Goal: Find specific page/section: Find specific page/section

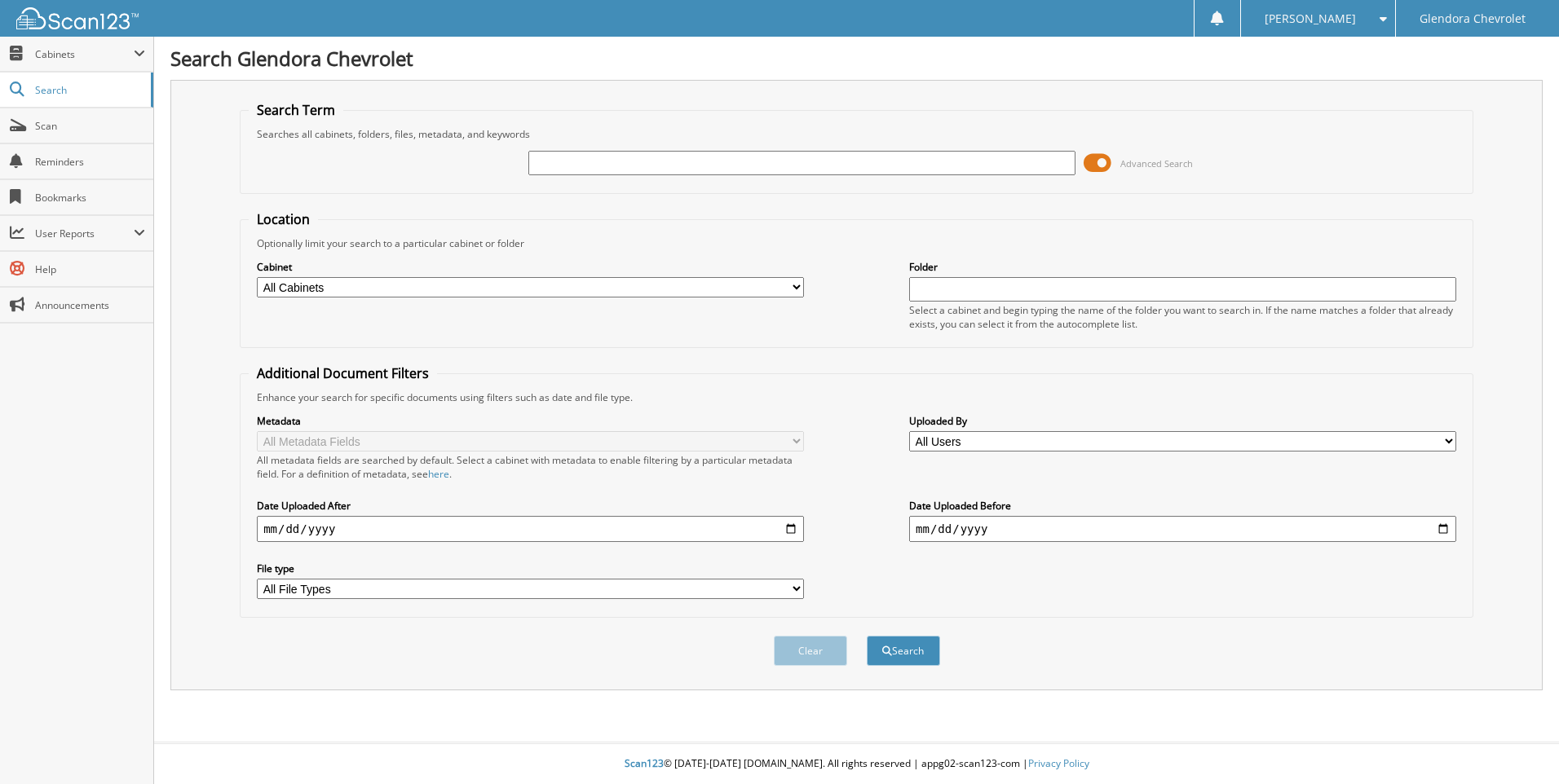
click at [1089, 154] on span at bounding box center [1097, 163] width 27 height 25
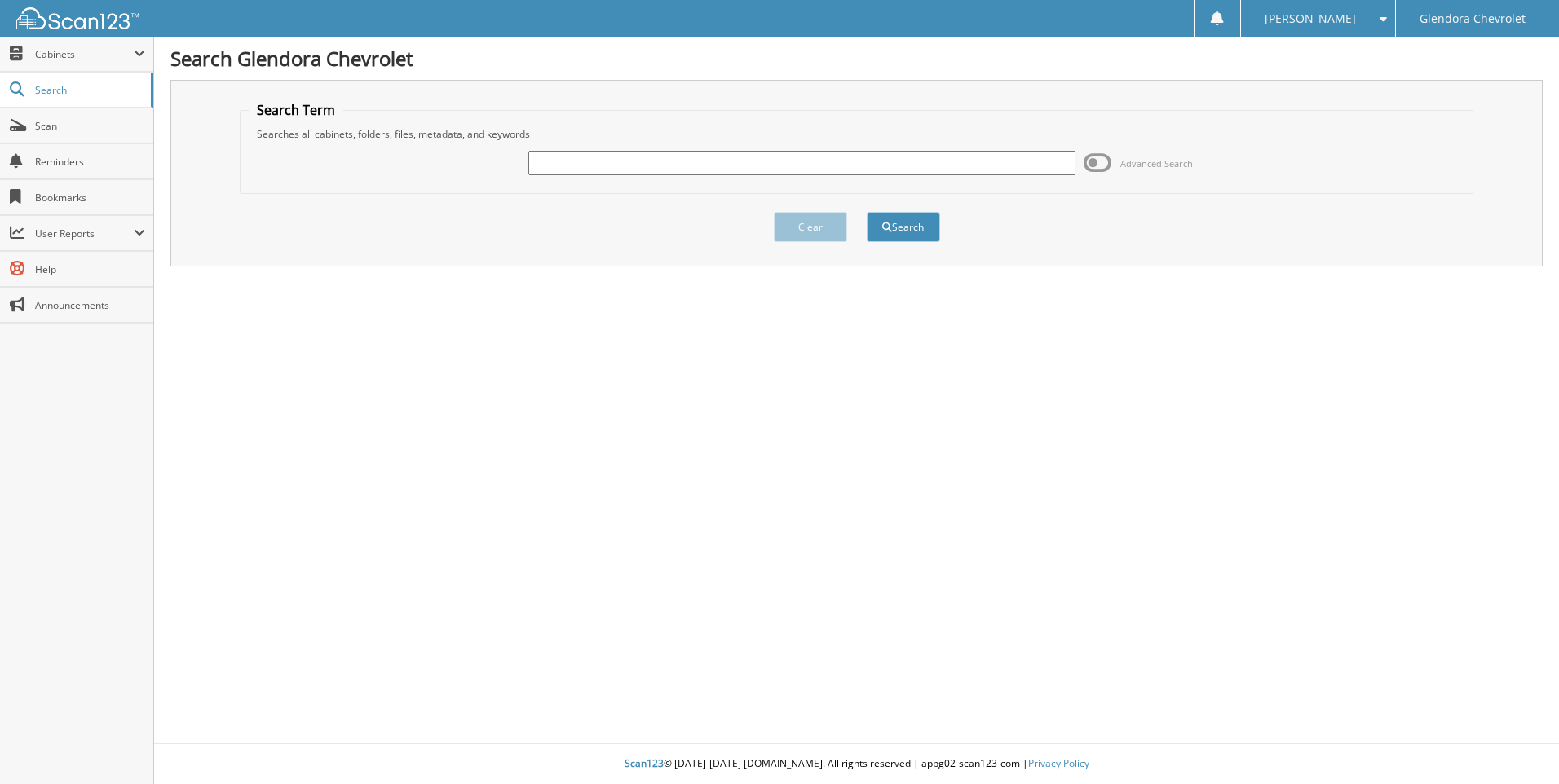
click at [995, 156] on input "text" at bounding box center [802, 163] width 547 height 25
click at [898, 164] on input "text" at bounding box center [802, 163] width 547 height 25
type input "42707"
click at [867, 212] on button "Search" at bounding box center [903, 227] width 74 height 30
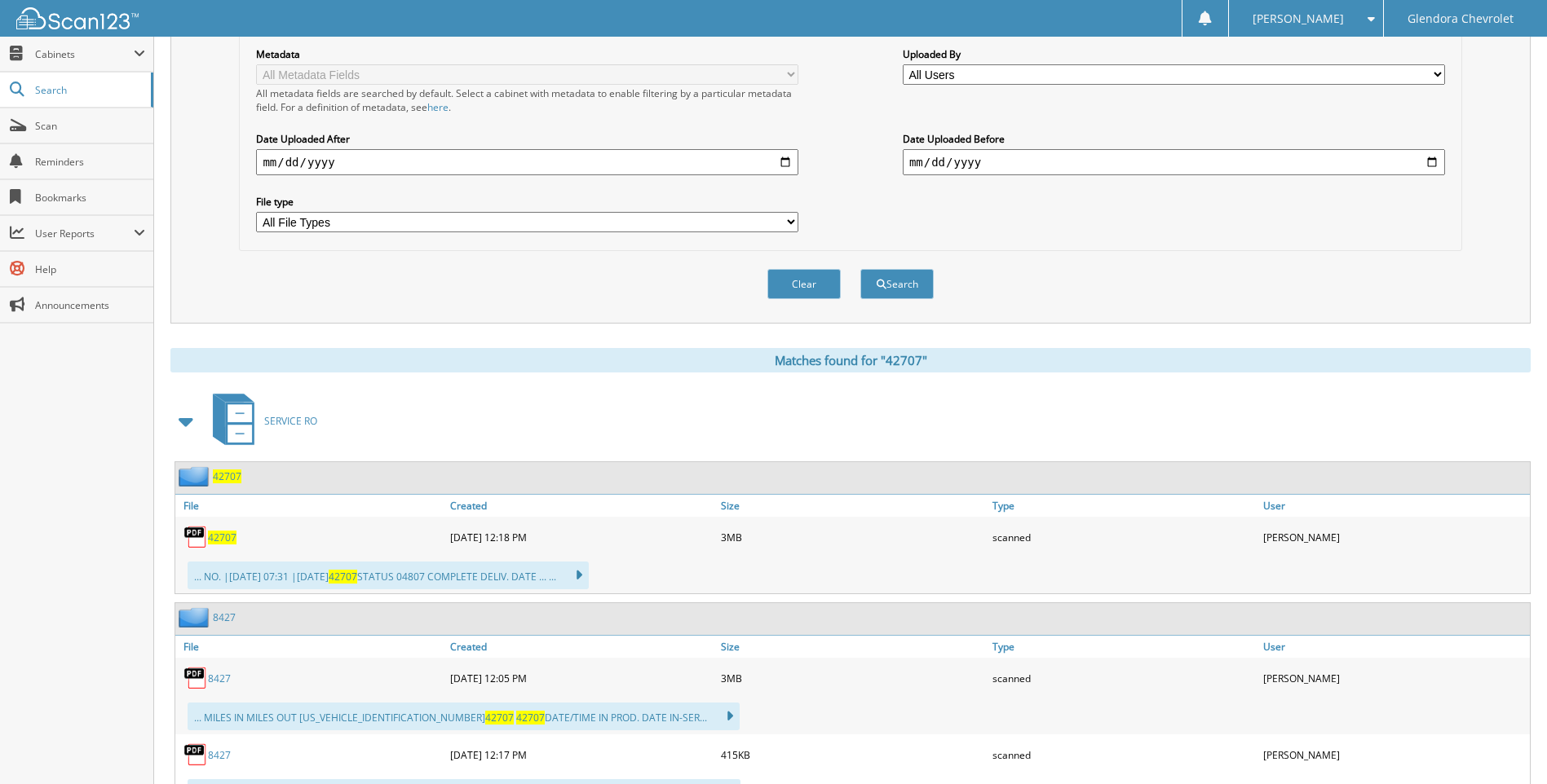
scroll to position [408, 0]
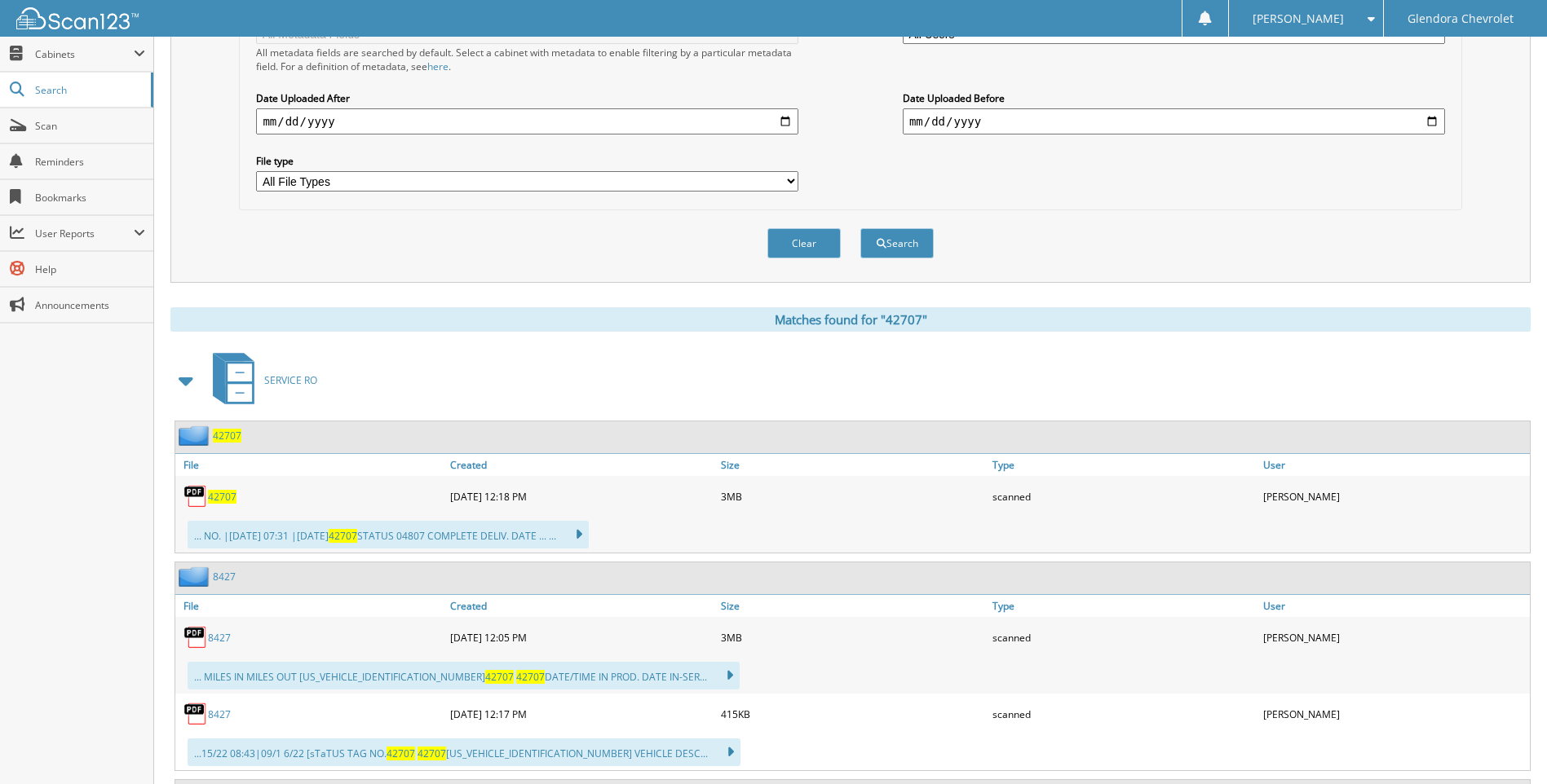
click at [217, 496] on span "42707" at bounding box center [222, 496] width 28 height 14
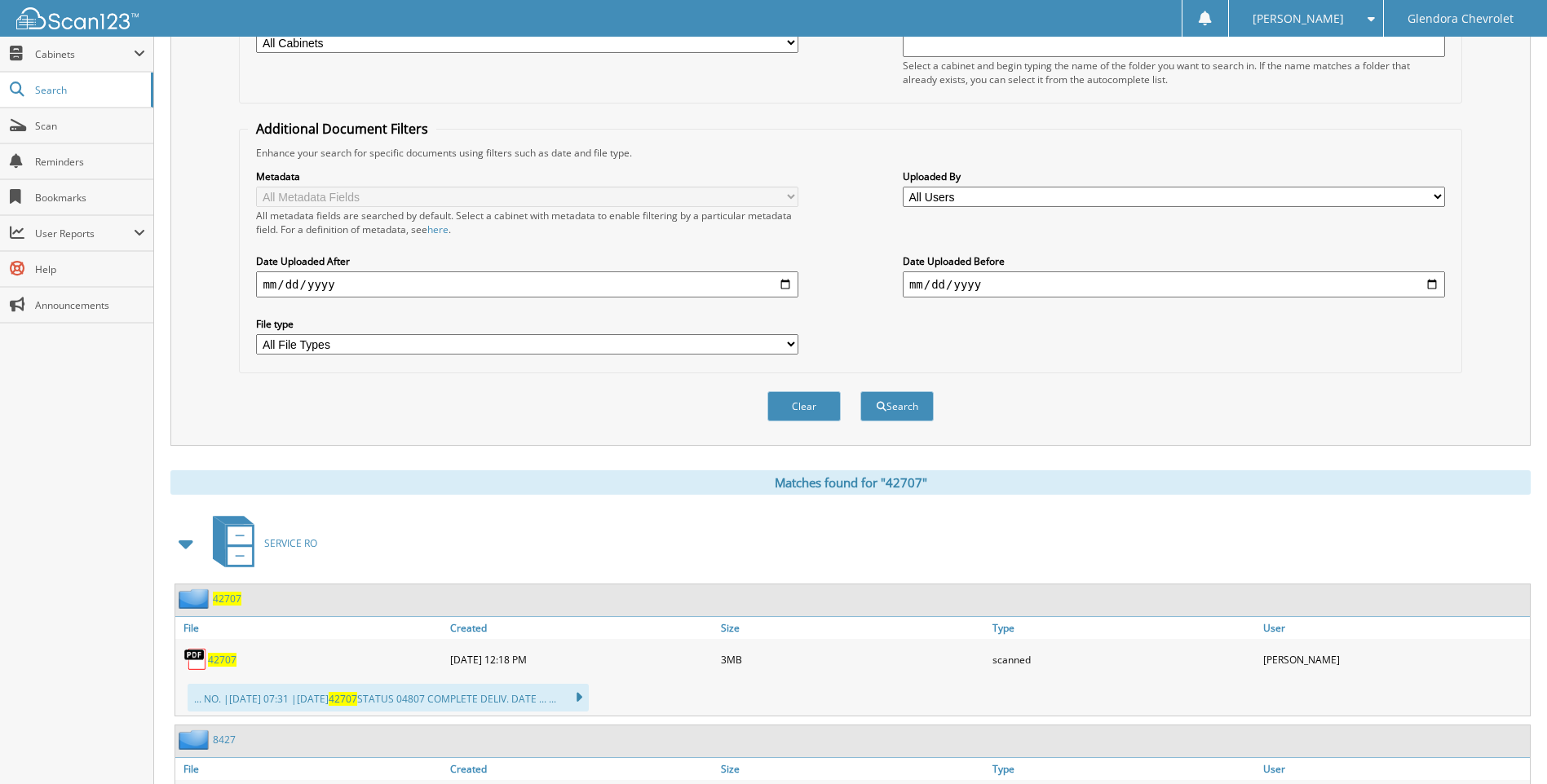
scroll to position [0, 0]
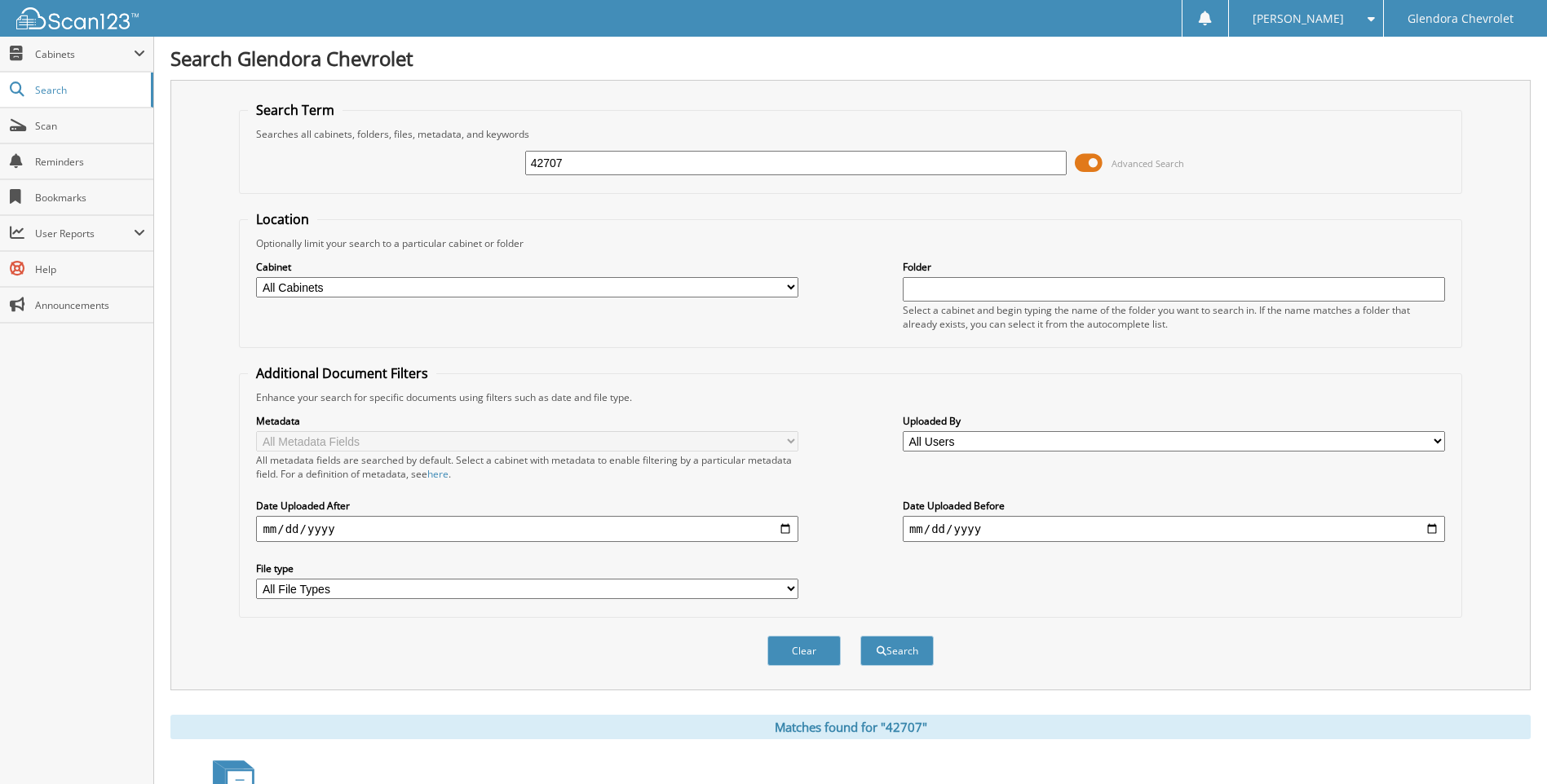
click at [642, 163] on input "42707" at bounding box center [797, 163] width 542 height 25
type input "42233"
click at [861, 636] on button "Search" at bounding box center [897, 651] width 74 height 30
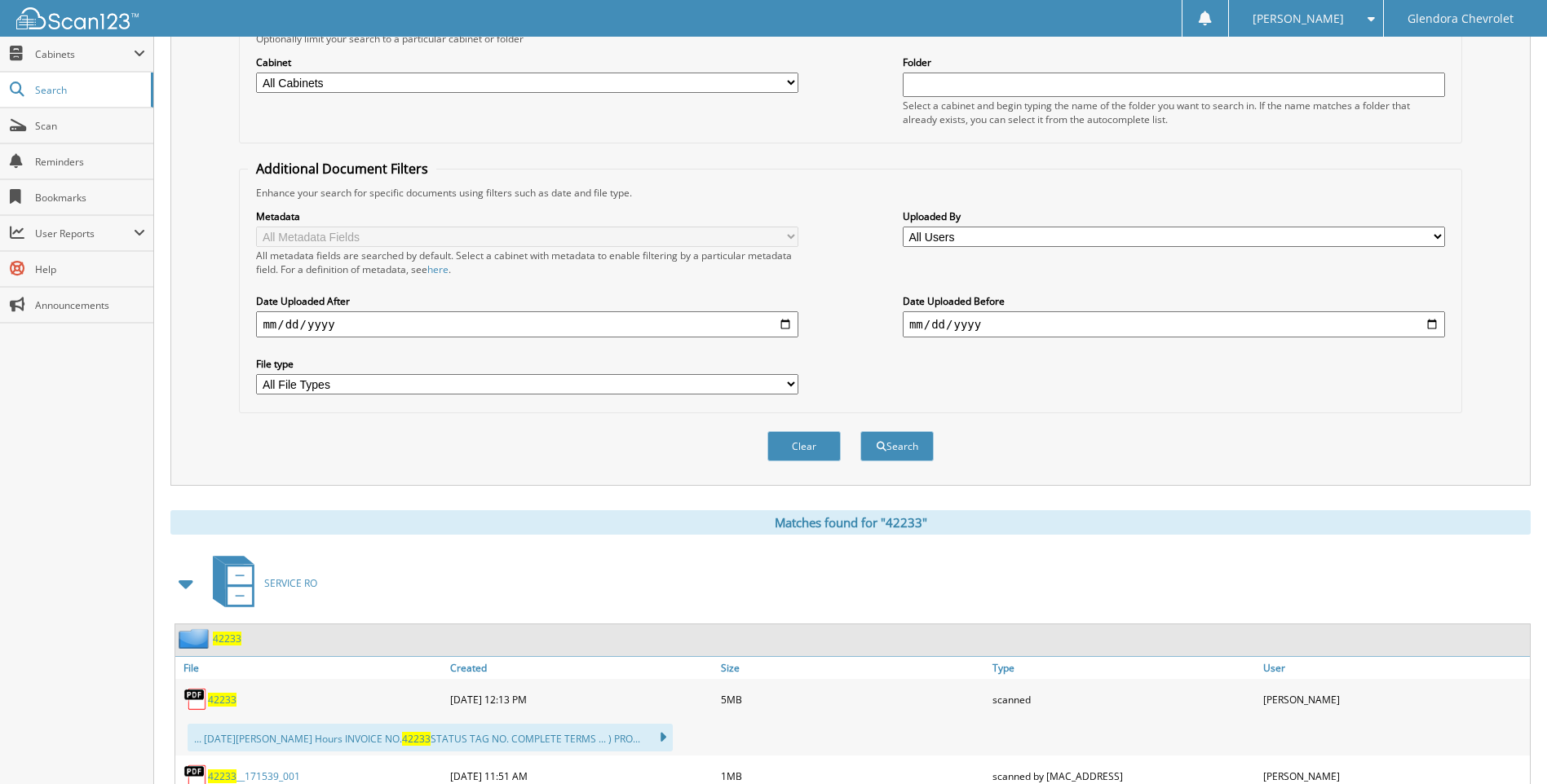
scroll to position [327, 0]
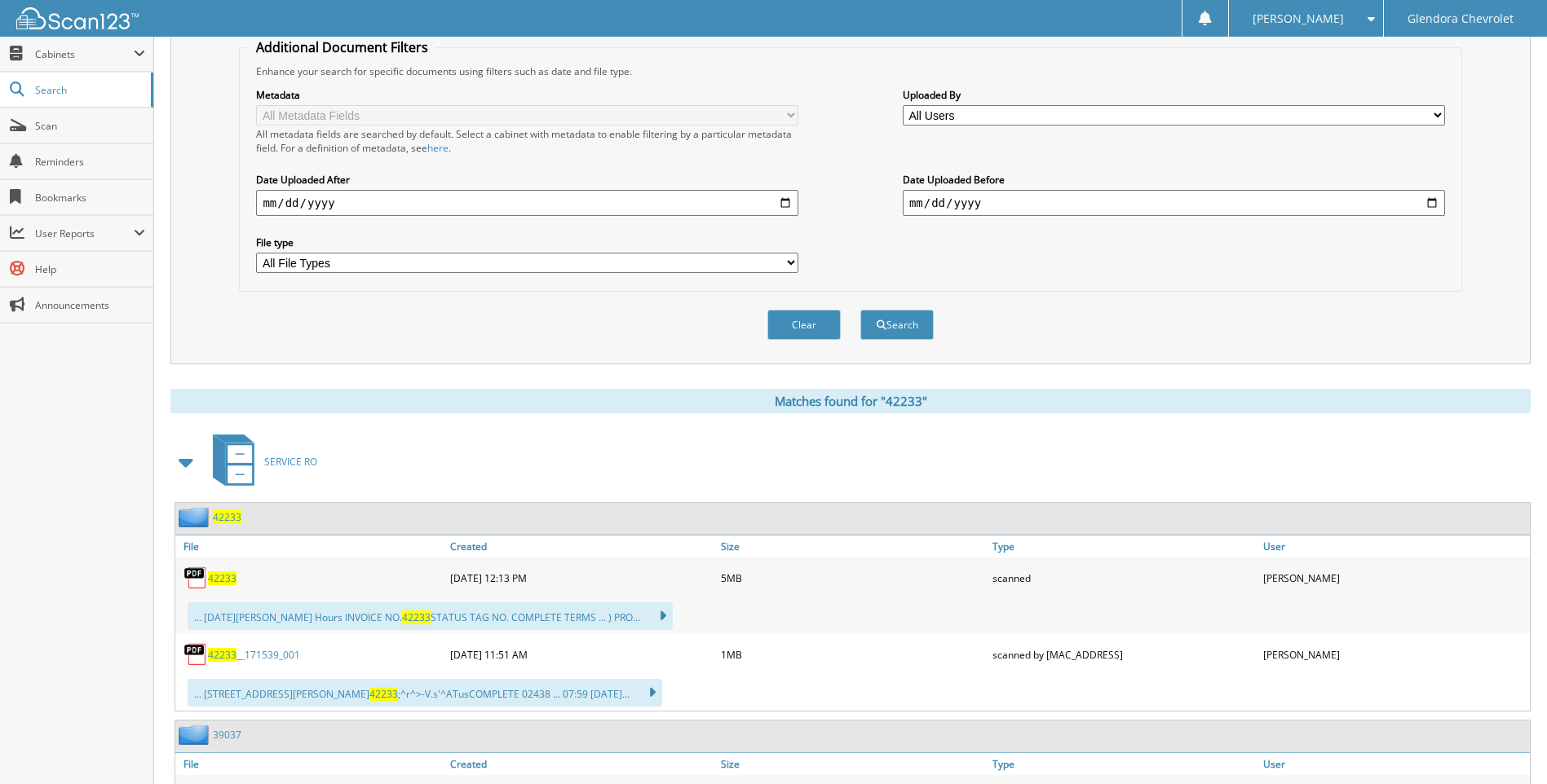
click at [216, 581] on span "42233" at bounding box center [222, 578] width 28 height 14
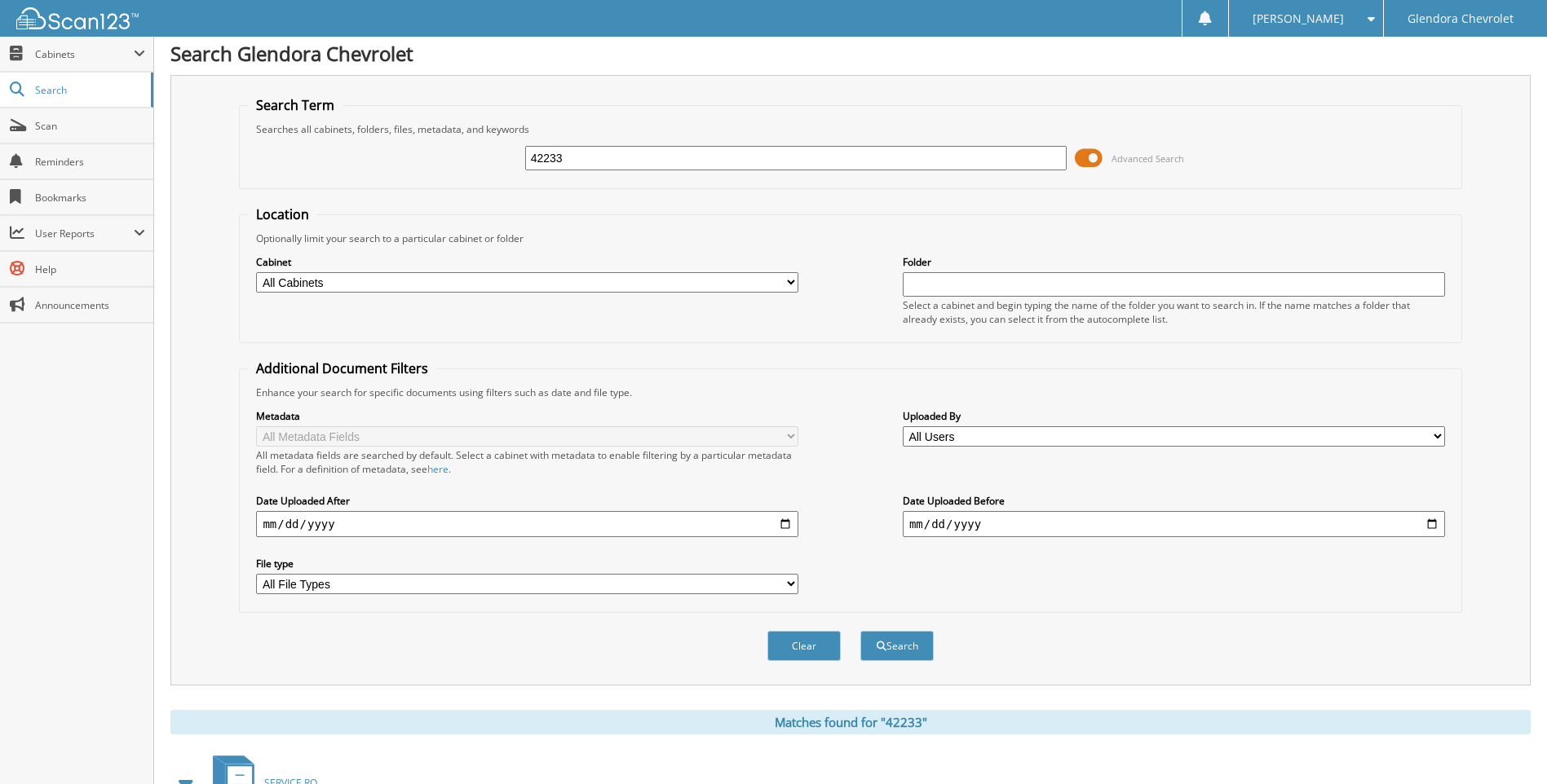
scroll to position [0, 0]
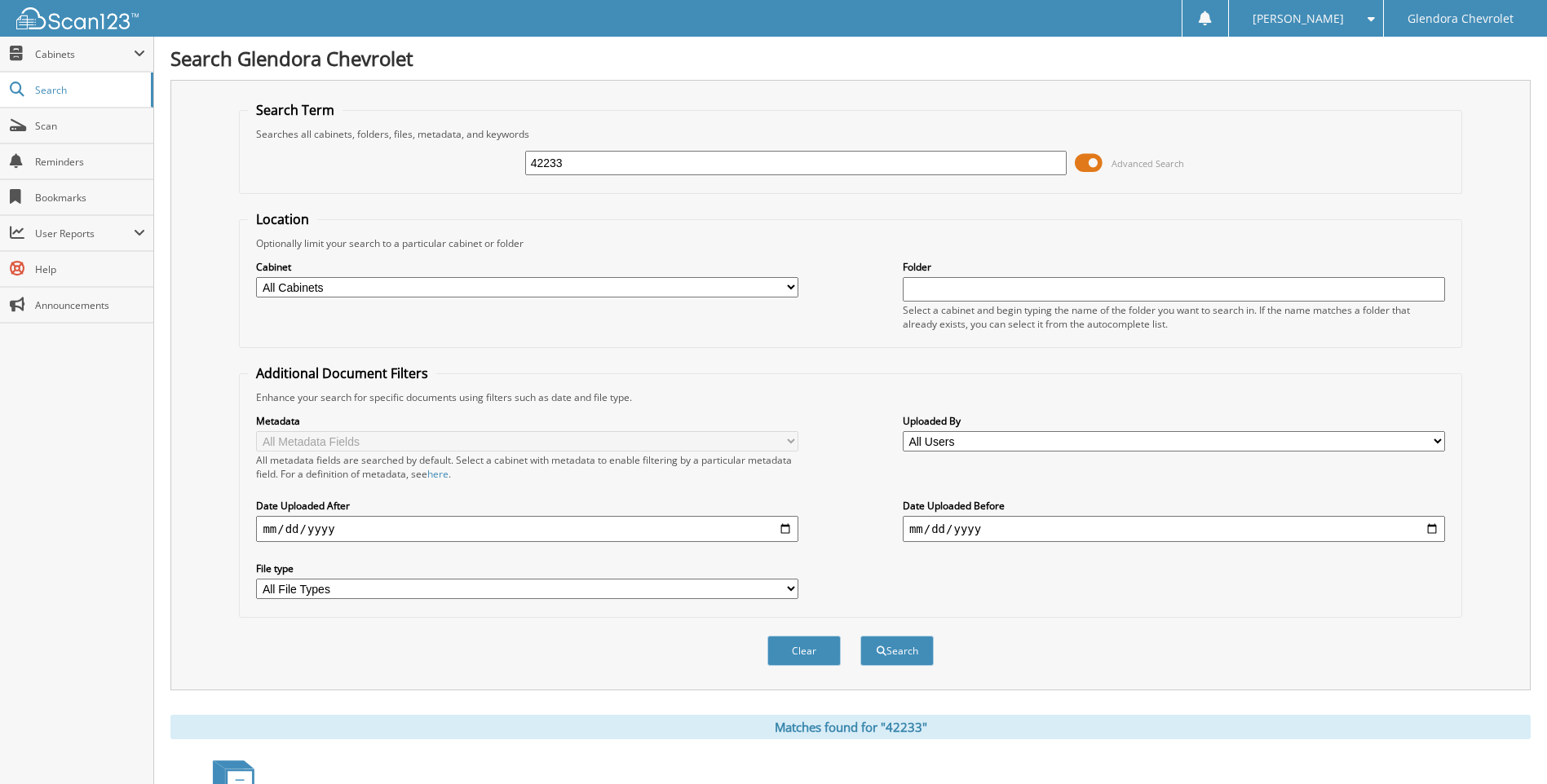
click at [682, 169] on input "42233" at bounding box center [797, 163] width 542 height 25
type input "4"
type input "42366"
click at [861, 636] on button "Search" at bounding box center [897, 651] width 74 height 30
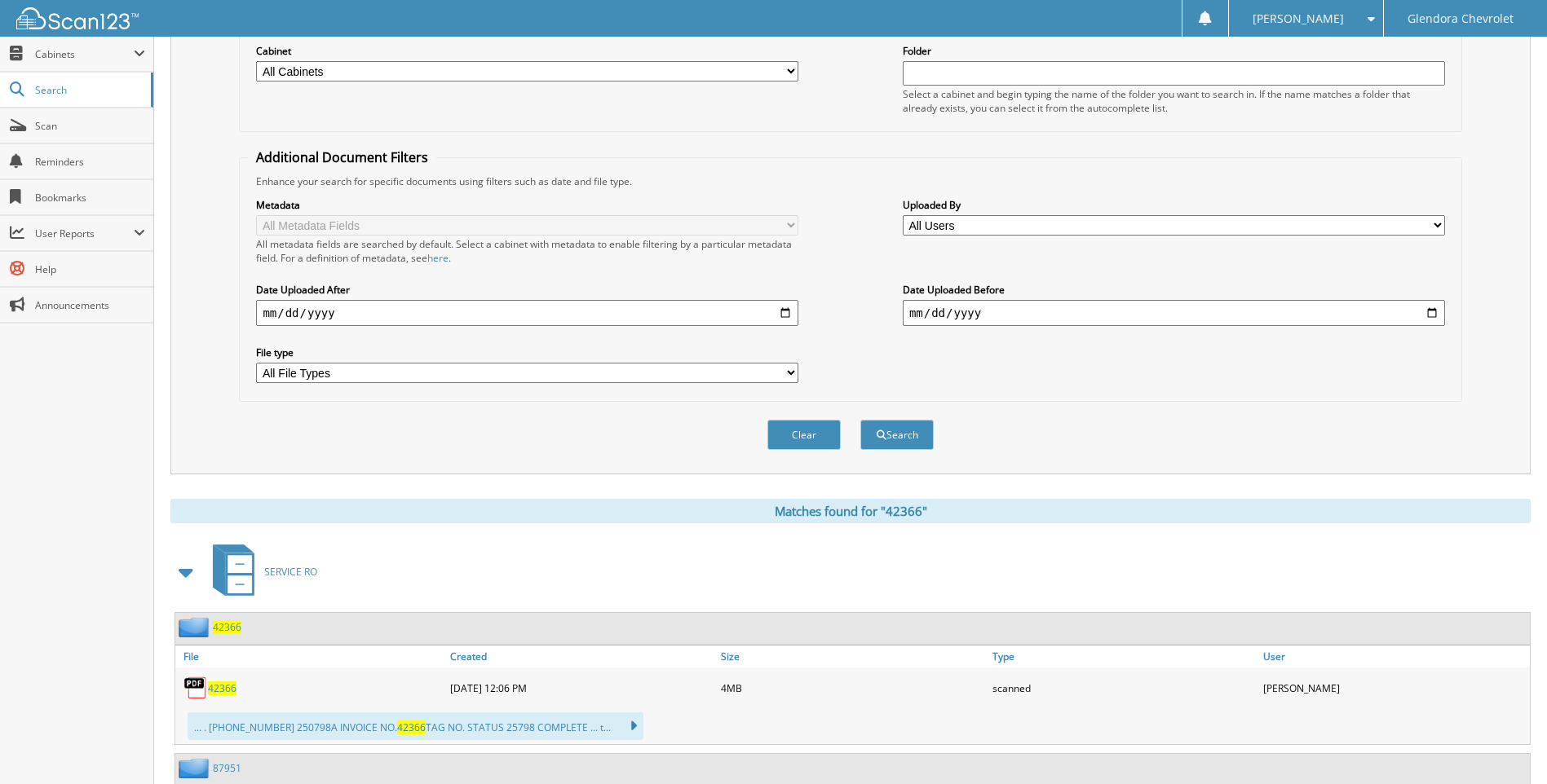
scroll to position [244, 0]
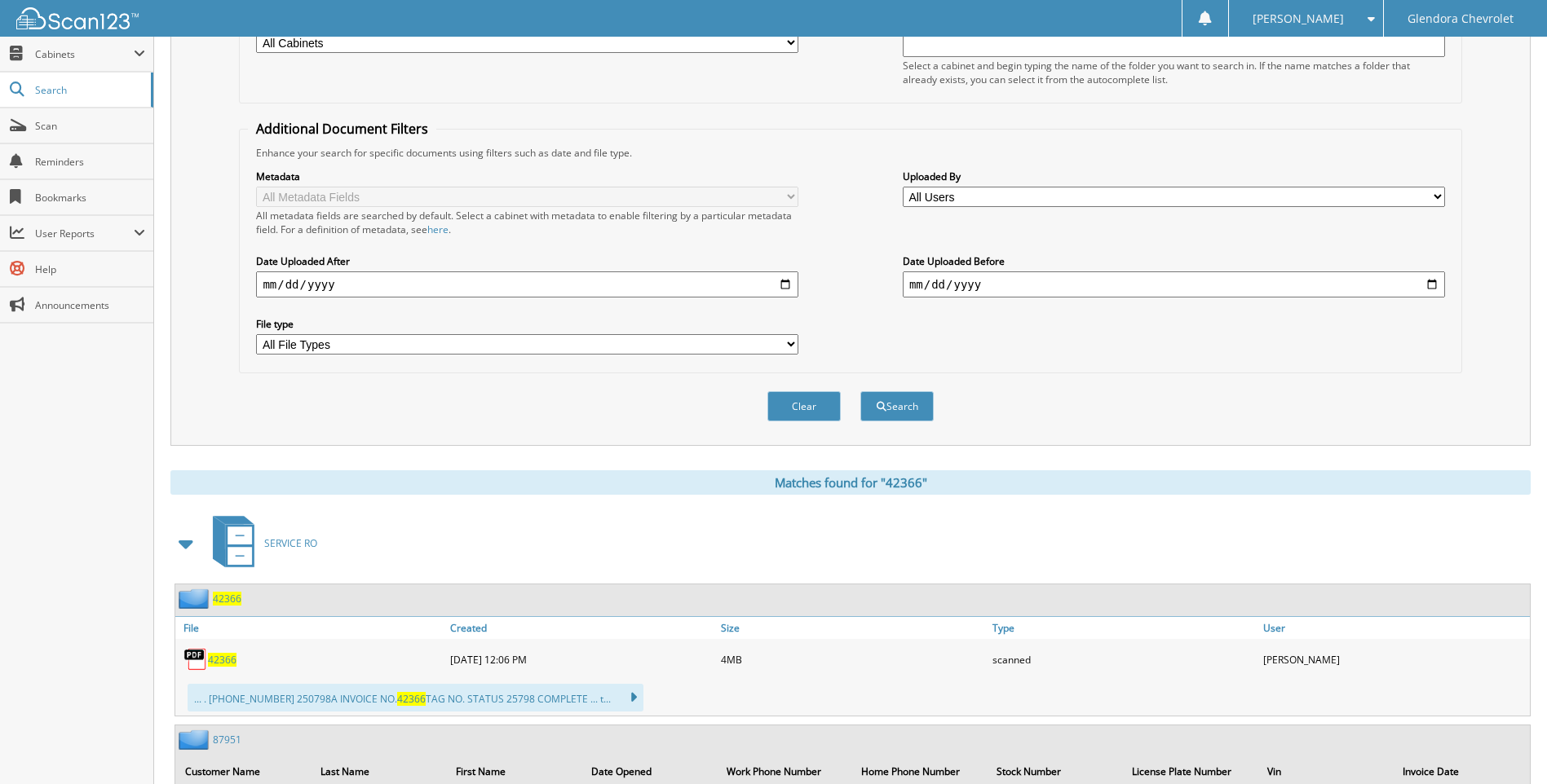
click at [223, 661] on span "42366" at bounding box center [222, 660] width 28 height 14
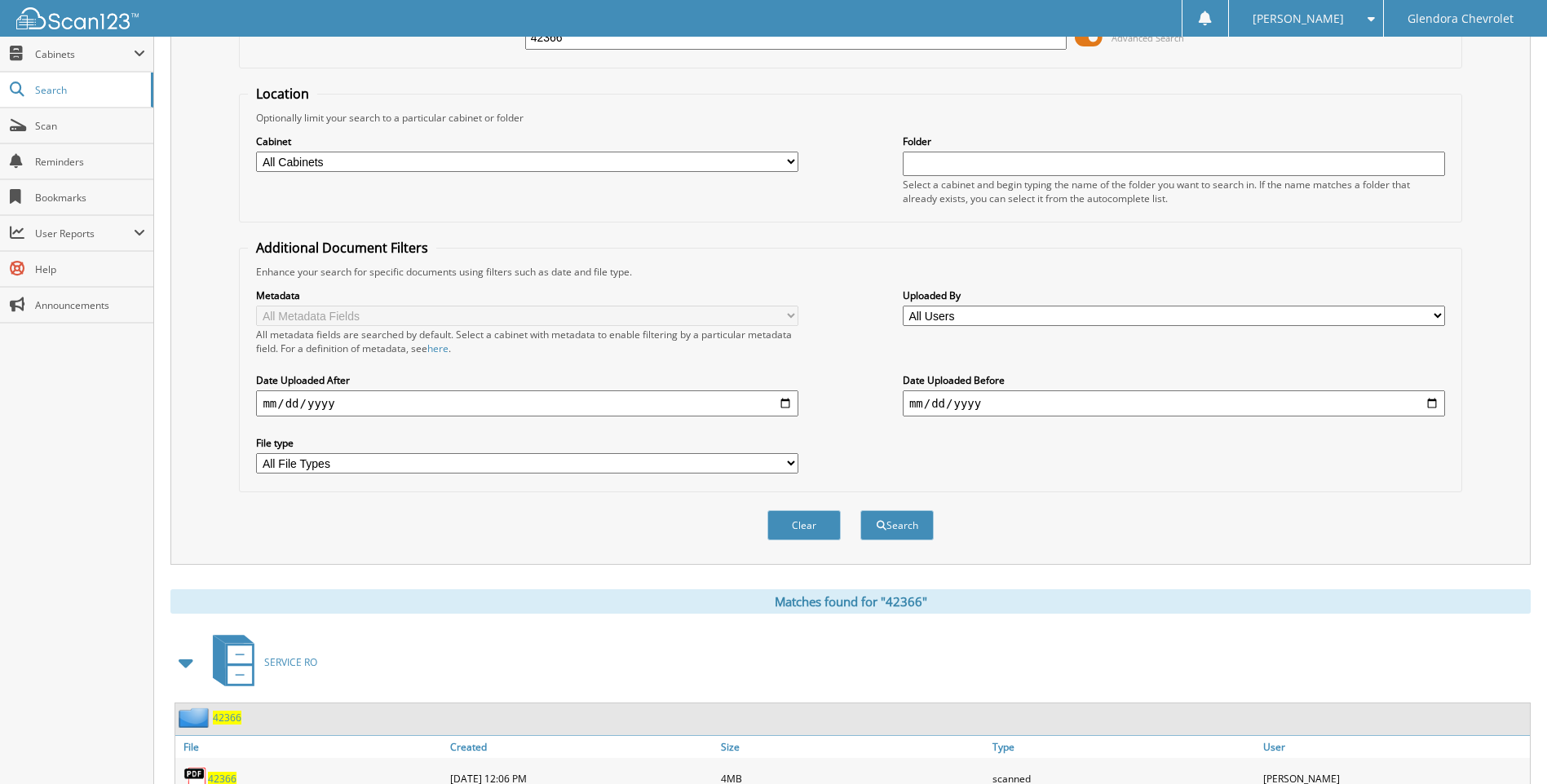
scroll to position [0, 0]
